Goal: Transaction & Acquisition: Purchase product/service

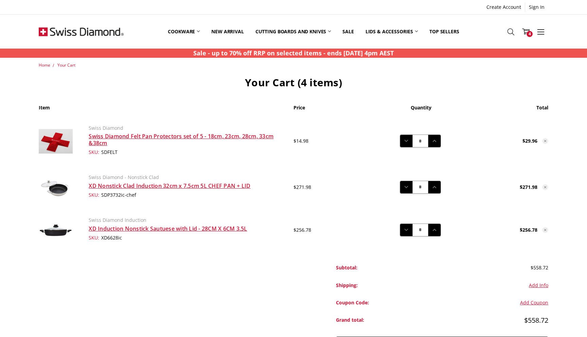
click at [2, 226] on div "Home Your Cart Your Cart (4 items) Item Price Quantity Total Swiss Diamond Swis…" at bounding box center [293, 218] width 587 height 312
click at [164, 136] on link "Swiss Diamond Felt Pan Protectors set of 5 - 18cm, 23cm, 28cm, 33cm &38cm" at bounding box center [181, 139] width 185 height 14
click at [129, 188] on link "XD Nonstick Clad Induction 32cm x 7.5cm 5L CHEF PAN + LID" at bounding box center [170, 185] width 162 height 7
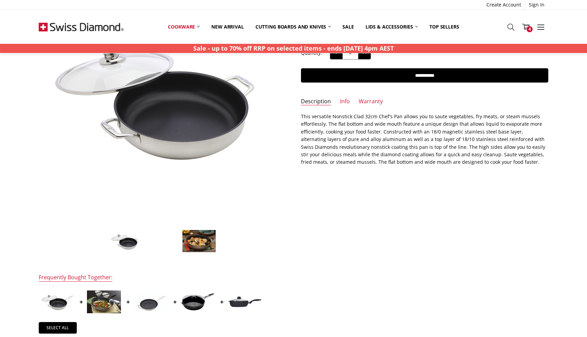
scroll to position [115, 0]
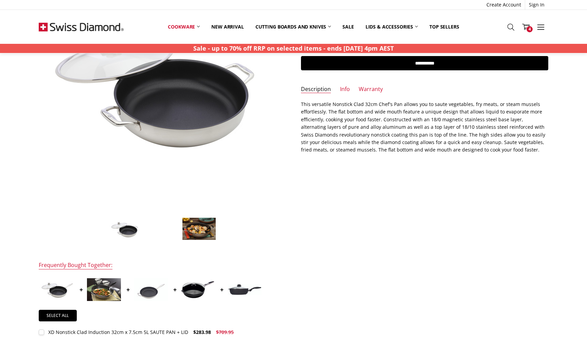
click at [203, 229] on img at bounding box center [199, 228] width 34 height 23
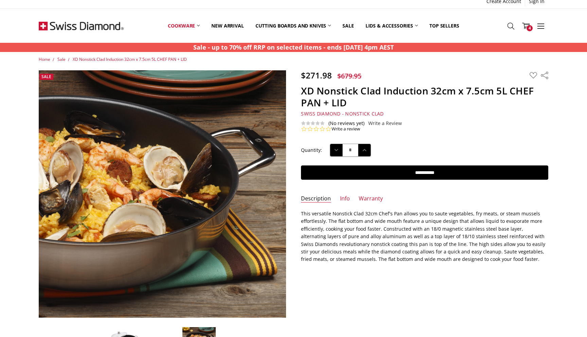
scroll to position [0, 0]
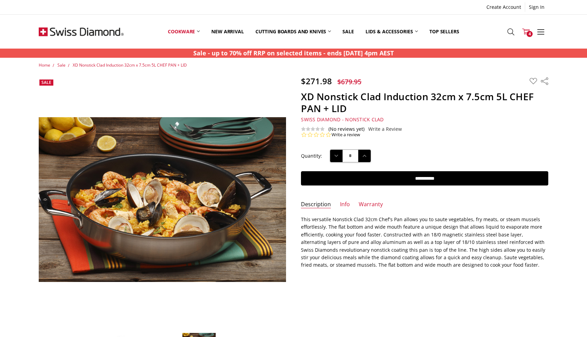
click at [526, 33] on icon at bounding box center [525, 31] width 7 height 7
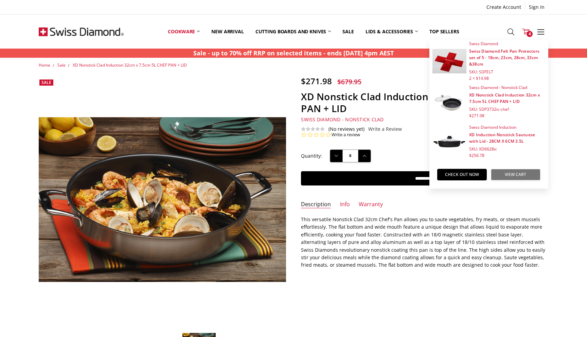
click at [512, 174] on link "View Cart" at bounding box center [516, 175] width 50 height 12
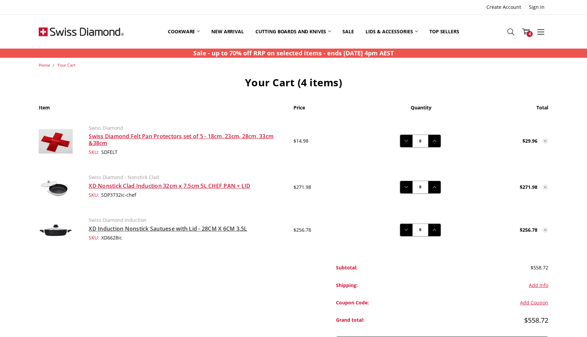
click at [144, 228] on link "XD Induction Nonstick Sautuese with Lid - 28CM X 6CM 3.5L" at bounding box center [168, 228] width 158 height 7
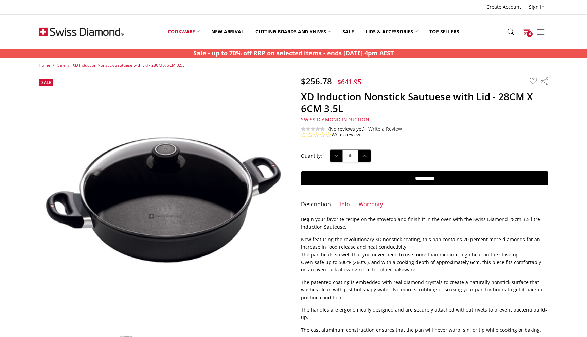
click at [531, 29] on link "Cart 4" at bounding box center [525, 31] width 15 height 17
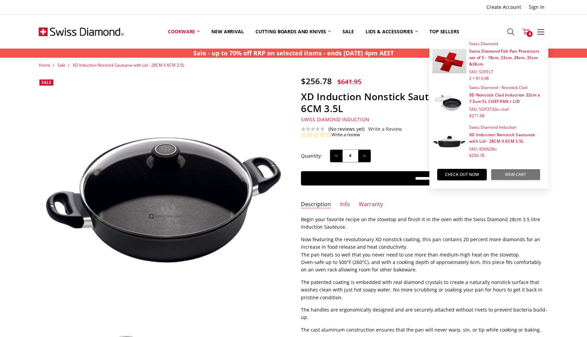
click at [514, 176] on link "View Cart" at bounding box center [516, 175] width 50 height 12
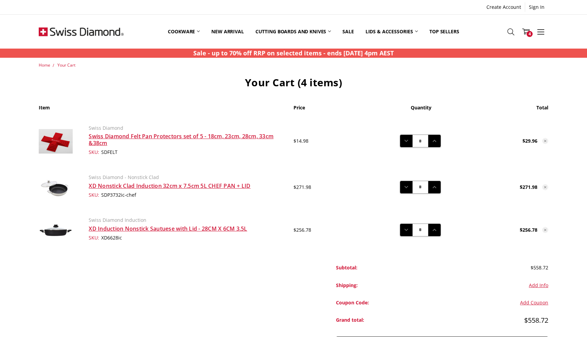
click at [546, 230] on use at bounding box center [545, 230] width 2 height 2
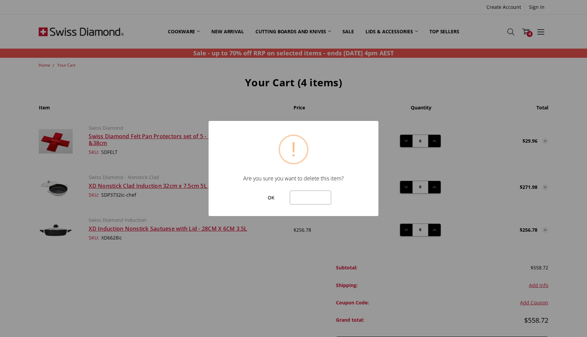
click at [277, 196] on button "OK" at bounding box center [271, 198] width 30 height 14
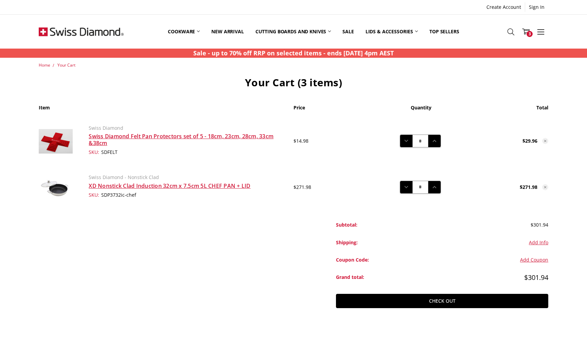
click at [545, 186] on use at bounding box center [545, 187] width 2 height 2
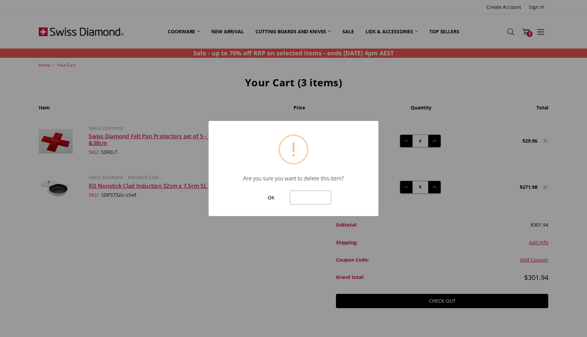
click at [275, 198] on button "OK" at bounding box center [271, 198] width 30 height 14
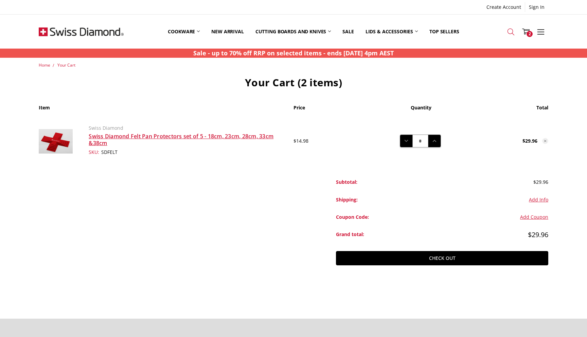
click at [509, 33] on use at bounding box center [510, 32] width 7 height 7
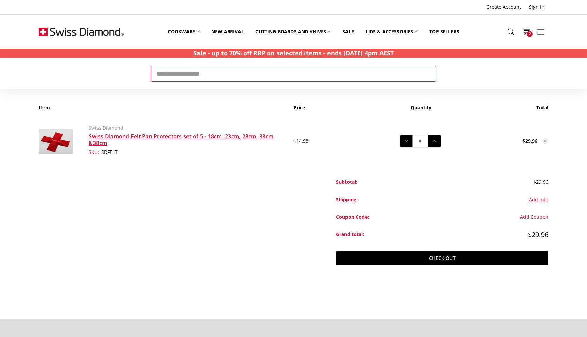
click at [178, 75] on input "Search" at bounding box center [293, 74] width 285 height 16
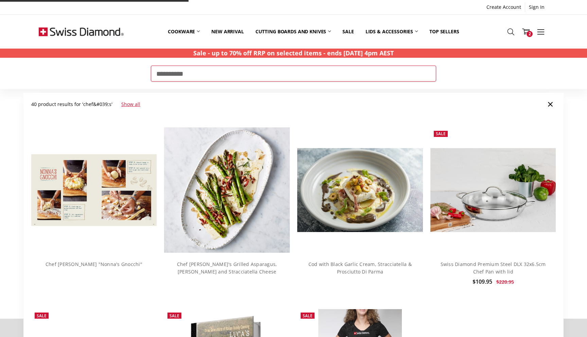
type input "**********"
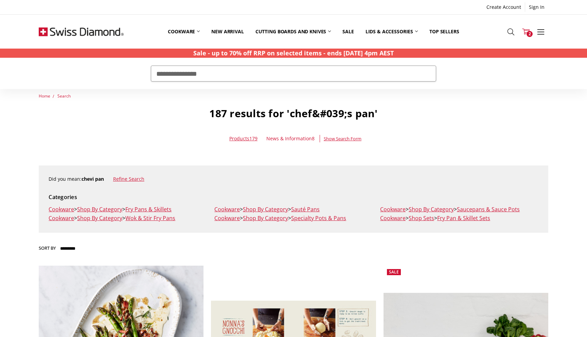
click at [529, 32] on span "2" at bounding box center [530, 34] width 6 height 6
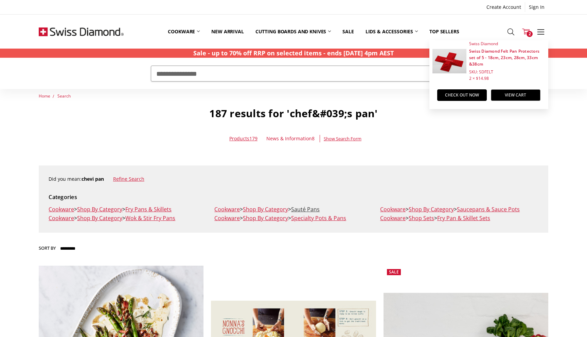
click at [311, 211] on link "Sauté Pans" at bounding box center [305, 209] width 29 height 7
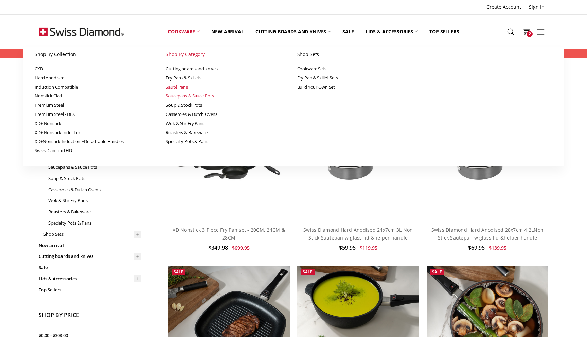
click at [208, 96] on link "Saucepans & Sauce Pots" at bounding box center [228, 95] width 124 height 9
